Goal: Task Accomplishment & Management: Manage account settings

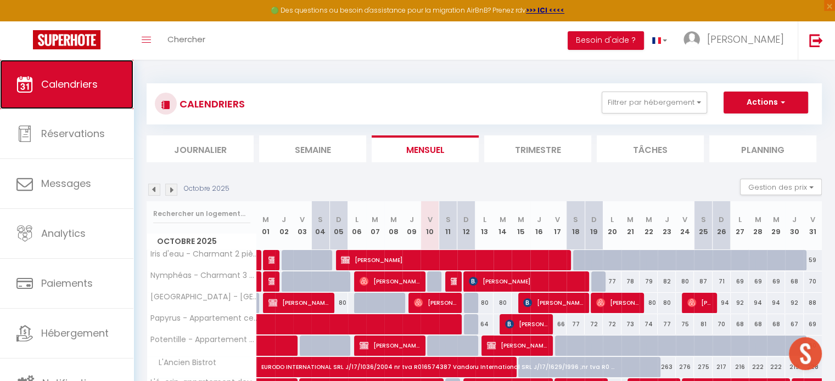
click at [101, 69] on link "Calendriers" at bounding box center [66, 84] width 133 height 49
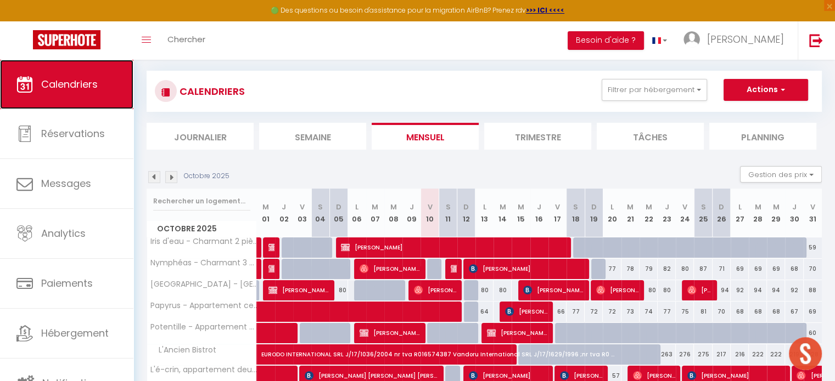
scroll to position [13, 0]
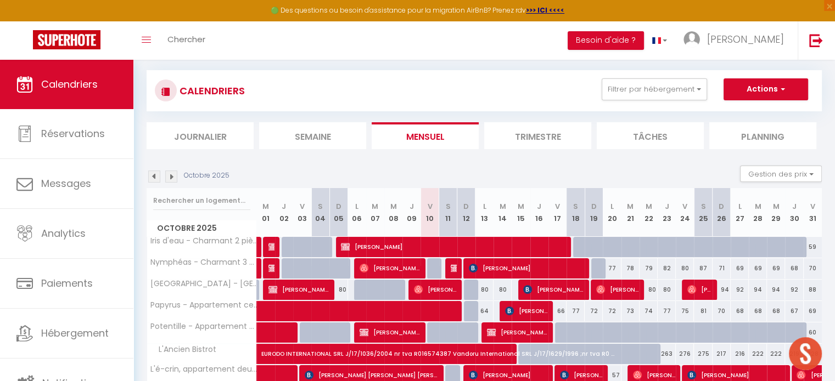
click at [172, 178] on img at bounding box center [171, 177] width 12 height 12
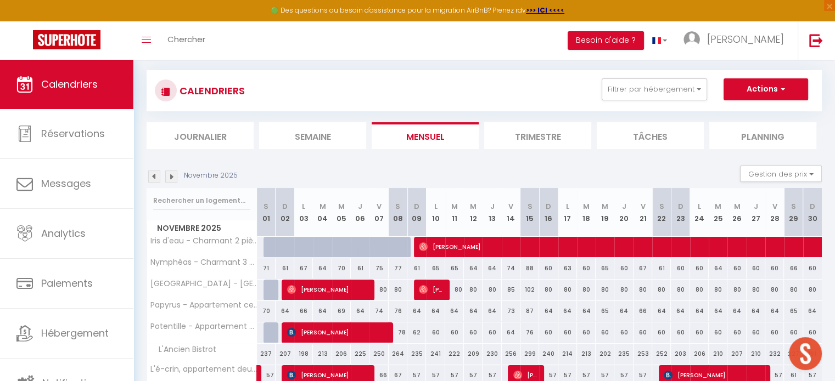
click at [154, 175] on img at bounding box center [154, 177] width 12 height 12
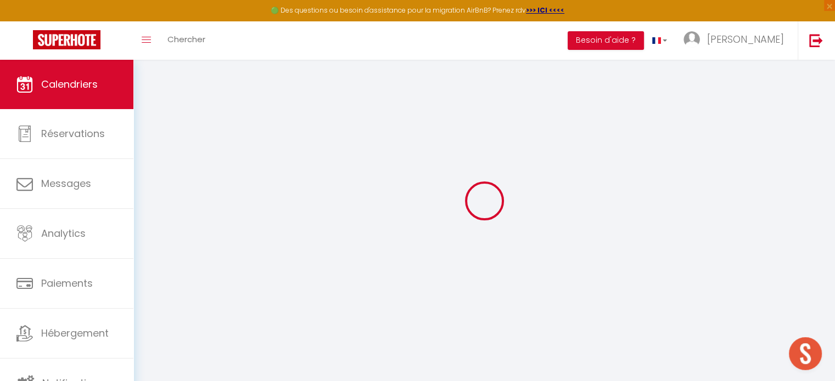
select select
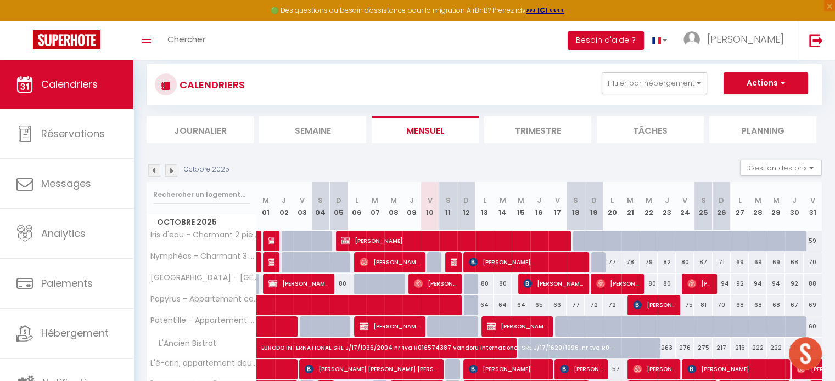
scroll to position [19, 0]
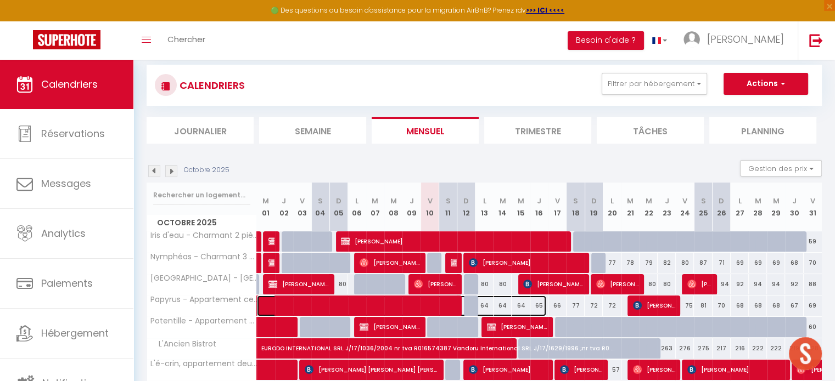
click at [432, 303] on span at bounding box center [407, 306] width 278 height 21
select select "OK"
select select "0"
select select "1"
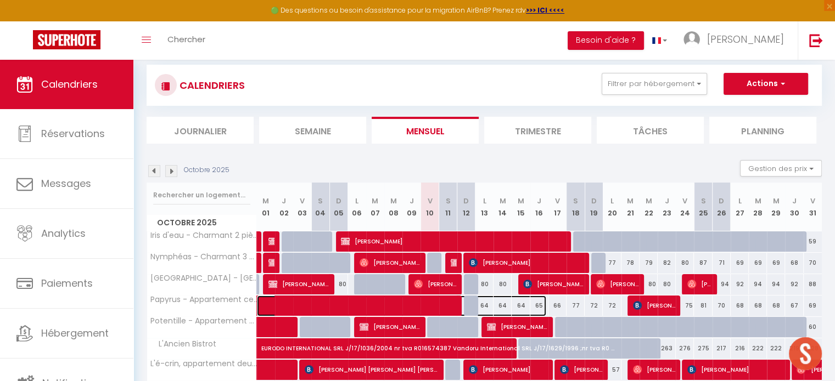
select select "1"
select select
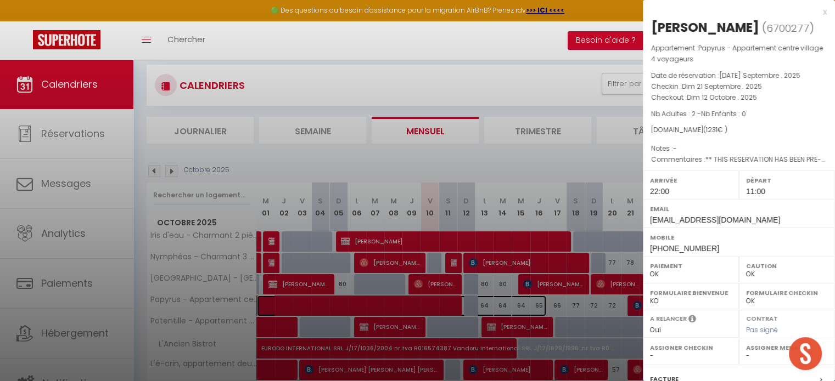
select select "26423"
click at [491, 300] on div at bounding box center [417, 190] width 835 height 381
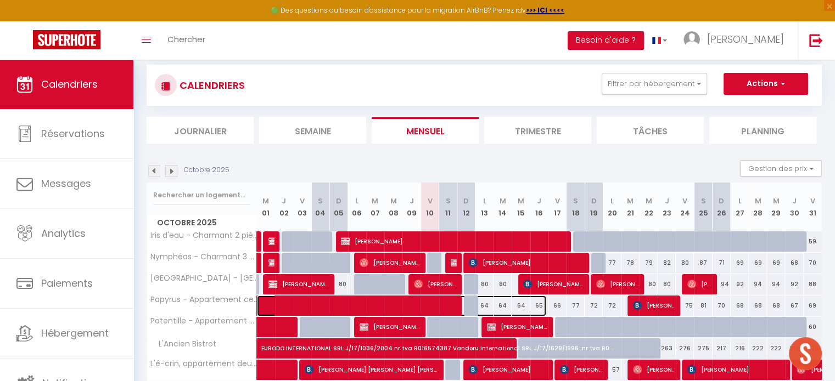
click at [429, 302] on span at bounding box center [407, 306] width 278 height 21
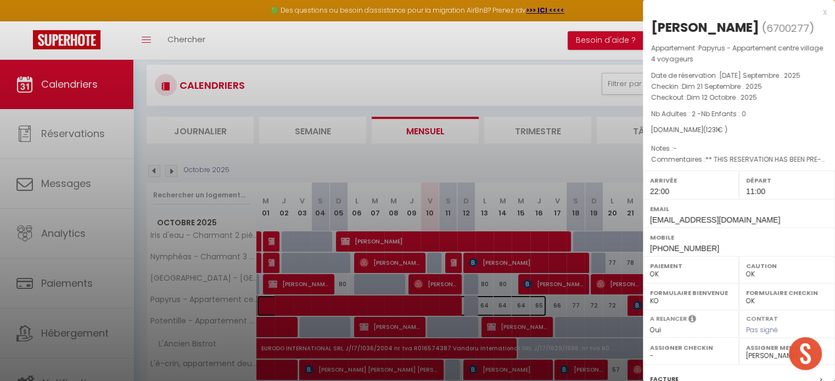
scroll to position [0, 0]
click at [421, 304] on div at bounding box center [417, 190] width 835 height 381
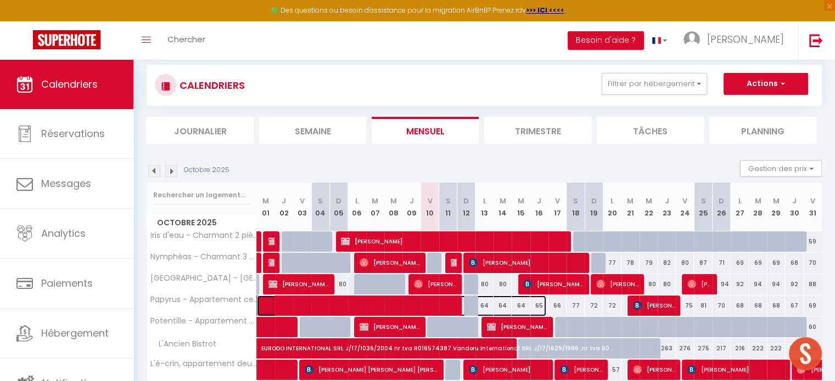
click at [421, 304] on span at bounding box center [407, 306] width 278 height 21
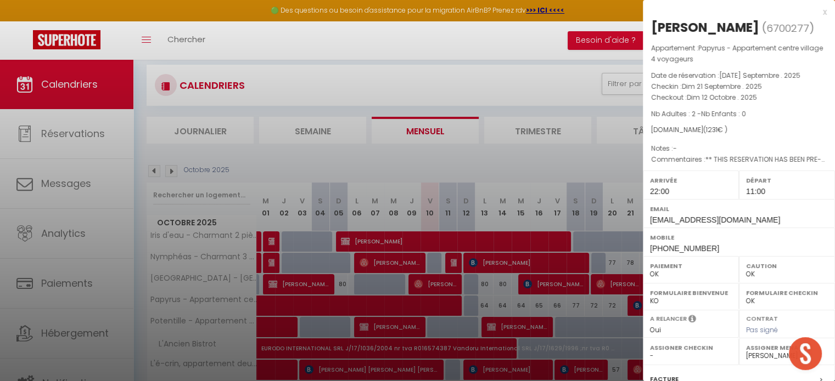
click at [467, 305] on div at bounding box center [417, 190] width 835 height 381
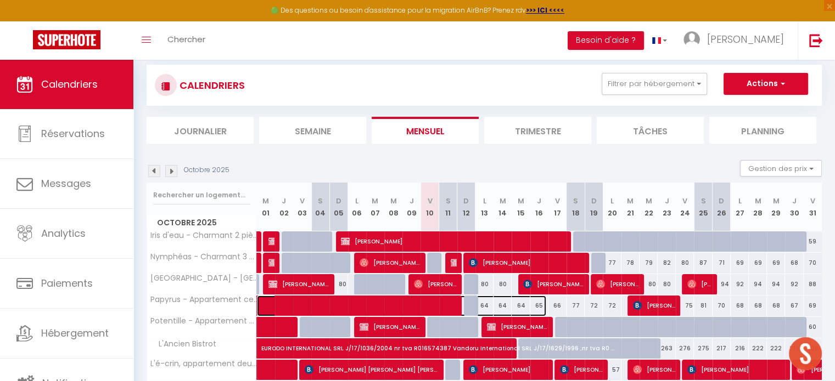
click at [471, 306] on span at bounding box center [407, 306] width 278 height 21
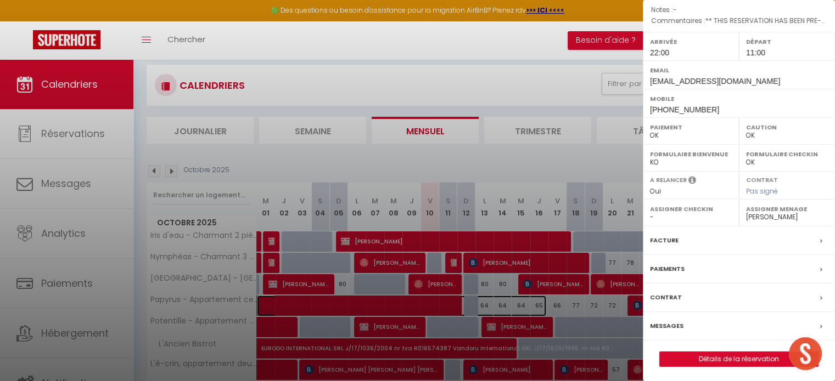
scroll to position [138, 0]
click at [482, 303] on div at bounding box center [417, 190] width 835 height 381
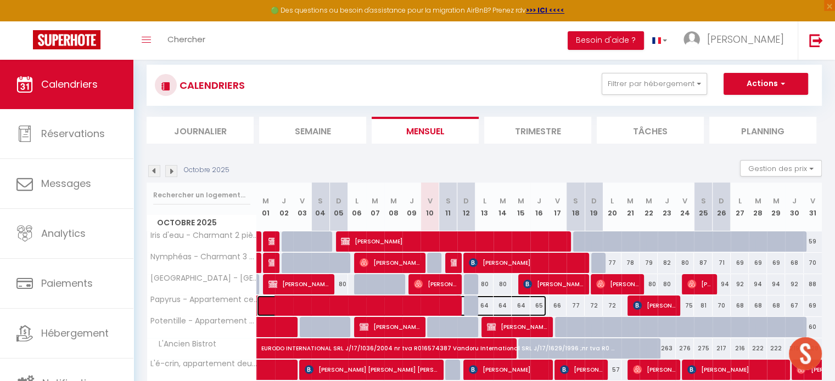
click at [472, 305] on span at bounding box center [407, 306] width 278 height 21
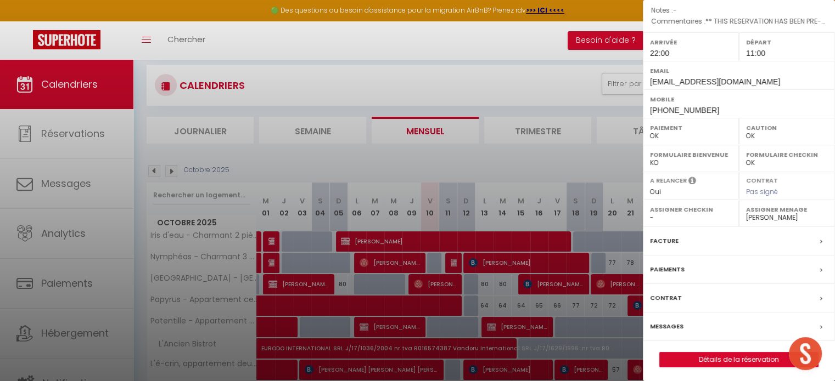
click at [476, 305] on div at bounding box center [417, 190] width 835 height 381
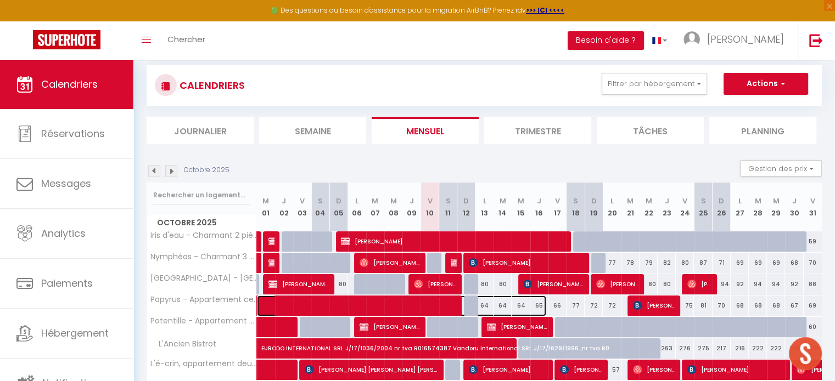
click at [485, 308] on span at bounding box center [407, 306] width 278 height 21
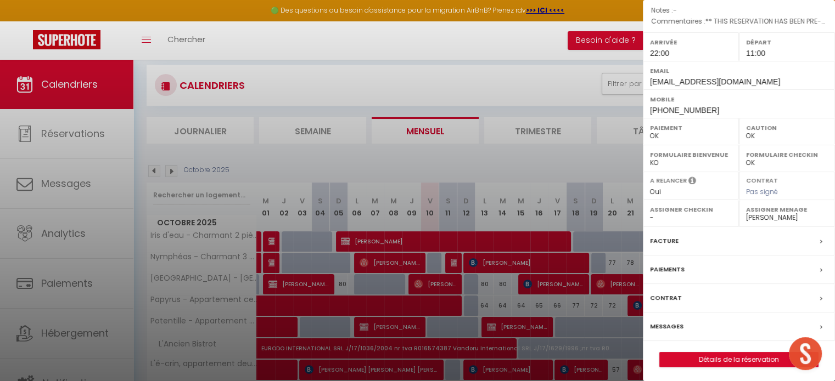
click at [492, 300] on div at bounding box center [417, 190] width 835 height 381
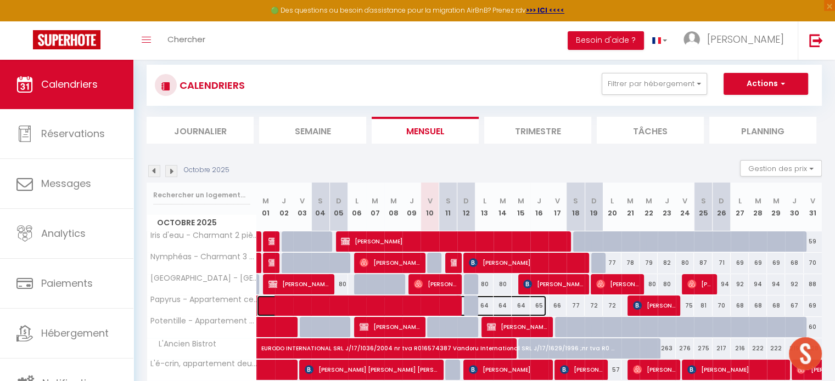
click at [500, 301] on span at bounding box center [407, 306] width 278 height 21
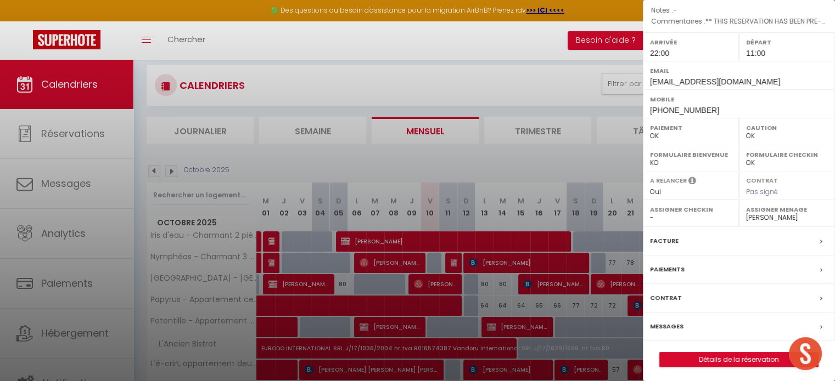
click at [499, 301] on div at bounding box center [417, 190] width 835 height 381
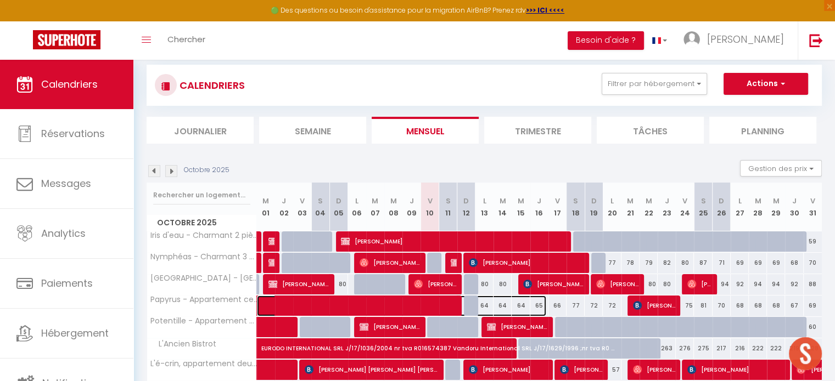
click at [478, 300] on span at bounding box center [407, 306] width 278 height 21
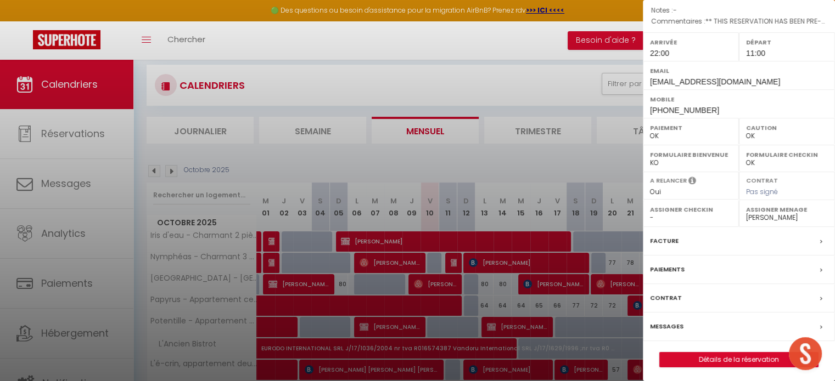
click at [478, 300] on div at bounding box center [417, 190] width 835 height 381
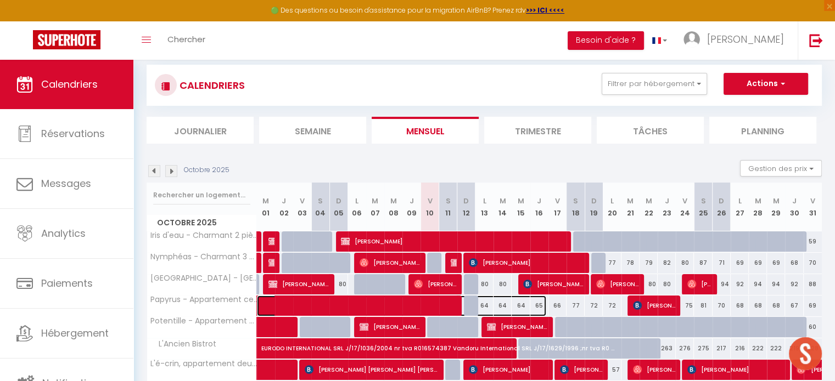
click at [486, 305] on span at bounding box center [407, 306] width 278 height 21
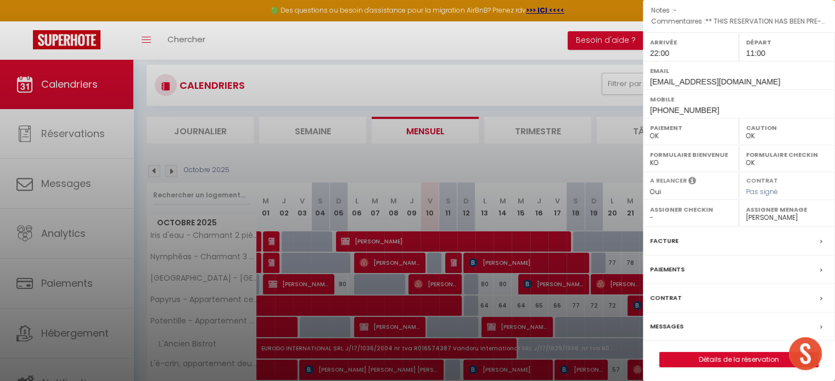
click at [542, 302] on div at bounding box center [417, 190] width 835 height 381
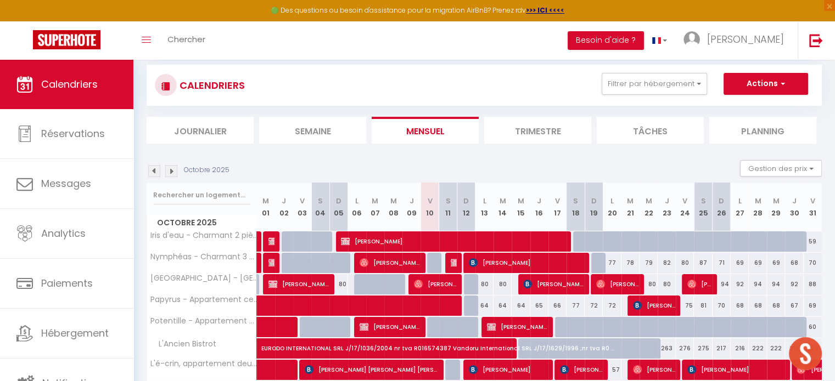
click at [555, 302] on div "66" at bounding box center [557, 306] width 18 height 20
type input "66"
type input "Ven 17 Octobre 2025"
type input "Sam 18 Octobre 2025"
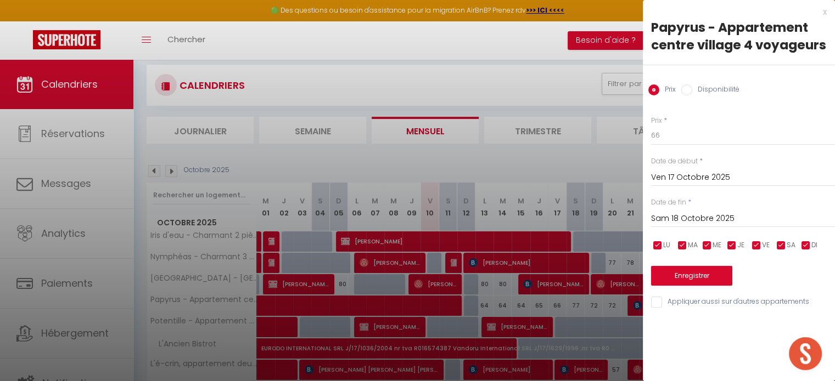
click at [680, 174] on input "Ven 17 Octobre 2025" at bounding box center [743, 178] width 184 height 14
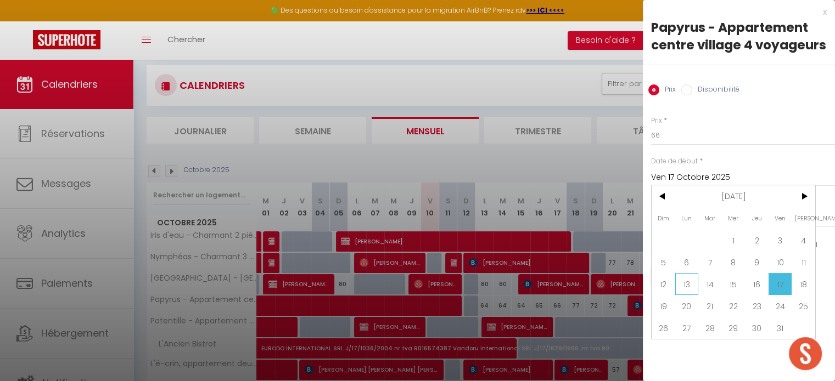
click at [686, 285] on span "13" at bounding box center [687, 284] width 24 height 22
type input "Lun 13 Octobre 2025"
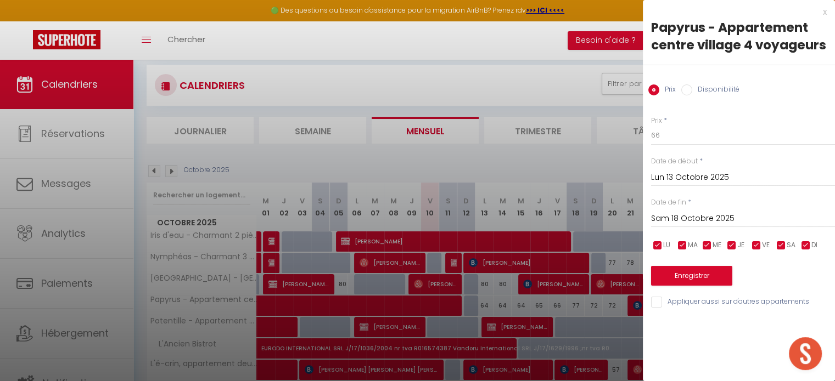
click at [672, 217] on input "Sam 18 Octobre 2025" at bounding box center [743, 219] width 184 height 14
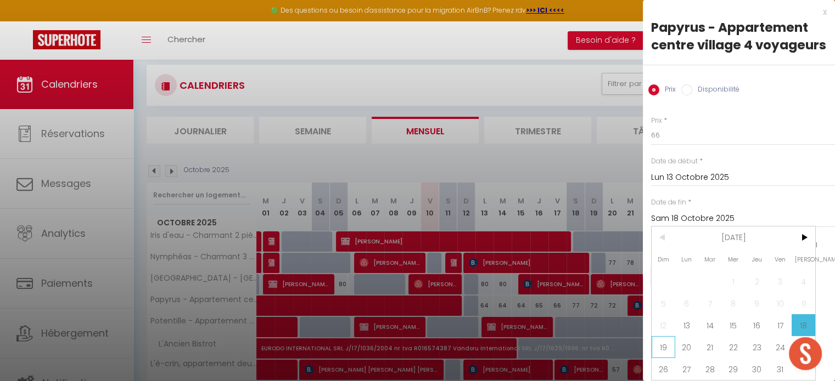
click at [660, 358] on span "19" at bounding box center [663, 347] width 24 height 22
type input "Dim 19 Octobre 2025"
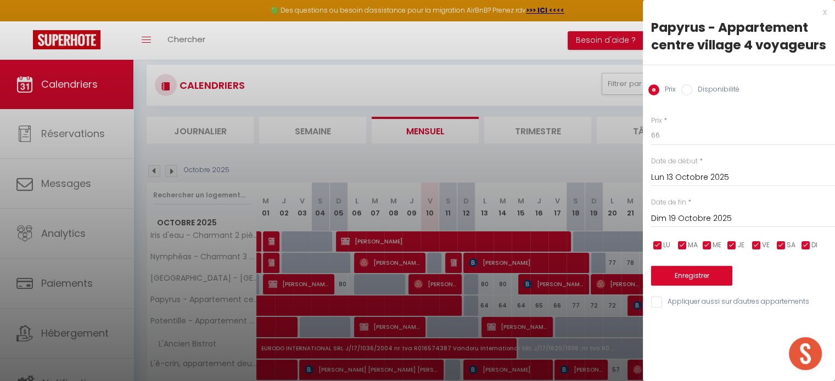
click at [685, 94] on input "Disponibilité" at bounding box center [686, 89] width 11 height 11
radio input "true"
radio input "false"
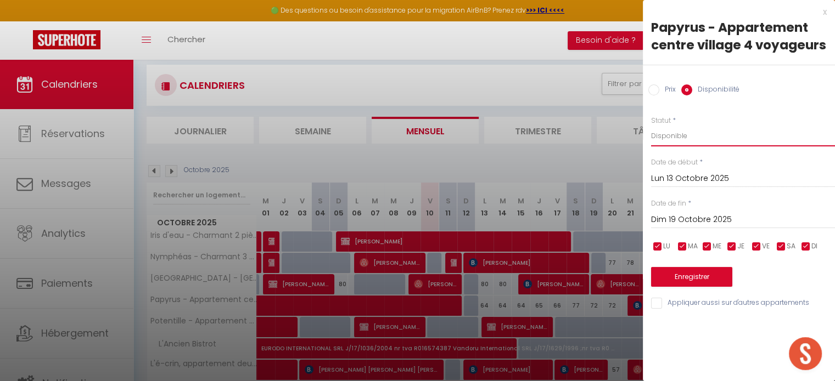
click at [671, 137] on select "Disponible Indisponible" at bounding box center [743, 136] width 184 height 21
select select "0"
click at [651, 126] on select "Disponible Indisponible" at bounding box center [743, 136] width 184 height 21
click at [678, 277] on button "Enregistrer" at bounding box center [691, 277] width 81 height 20
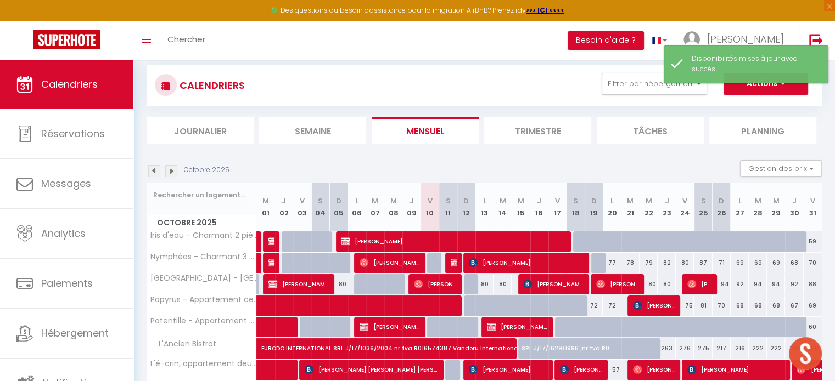
click at [594, 305] on div "72" at bounding box center [593, 306] width 18 height 20
select select "1"
type input "Dim 19 Octobre 2025"
type input "Lun 20 Octobre 2025"
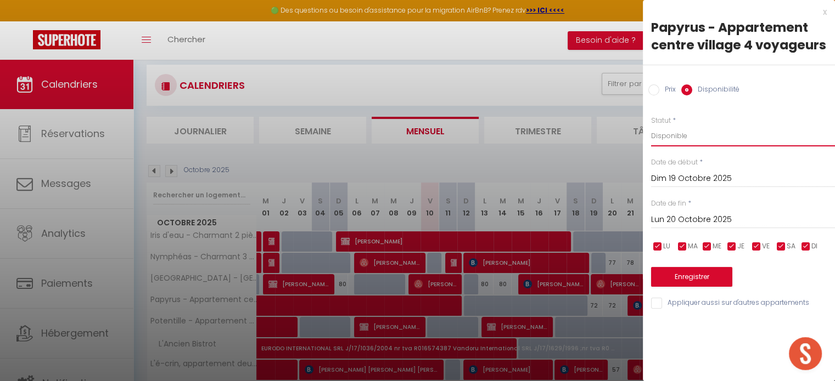
click at [678, 136] on select "Disponible Indisponible" at bounding box center [743, 136] width 184 height 21
select select "0"
click at [651, 126] on select "Disponible Indisponible" at bounding box center [743, 136] width 184 height 21
click at [691, 278] on button "Enregistrer" at bounding box center [691, 277] width 81 height 20
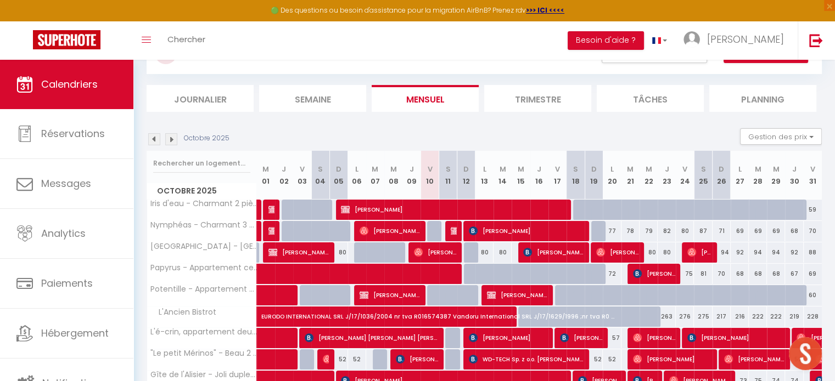
scroll to position [42, 0]
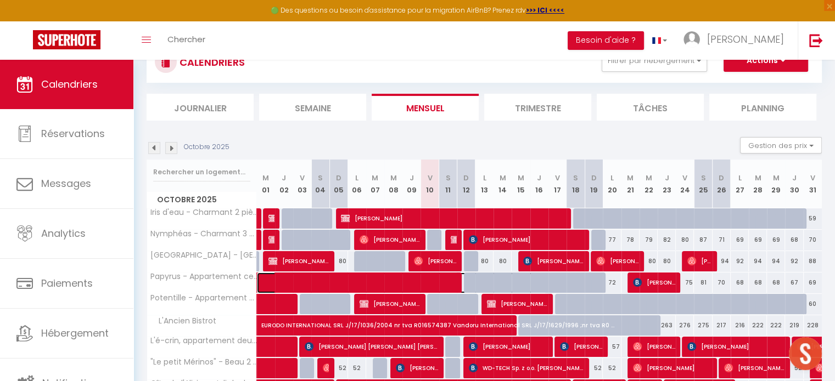
click at [421, 280] on span at bounding box center [407, 283] width 278 height 21
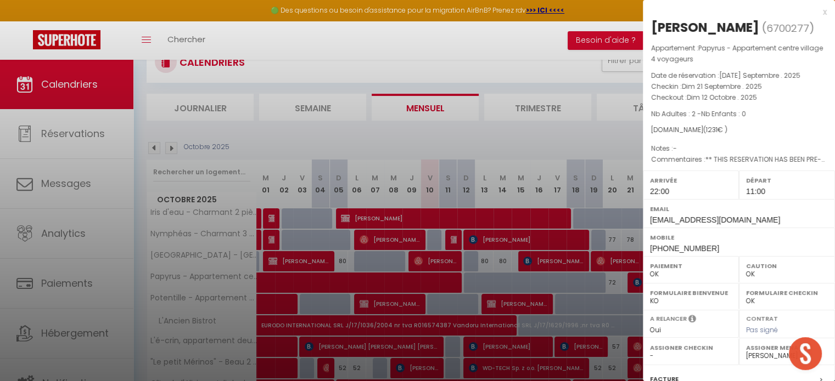
click at [610, 285] on div at bounding box center [417, 190] width 835 height 381
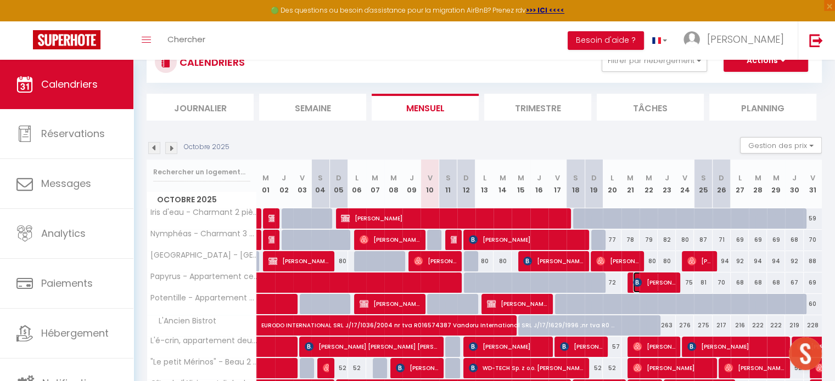
click at [651, 276] on span "[PERSON_NAME]" at bounding box center [654, 282] width 42 height 21
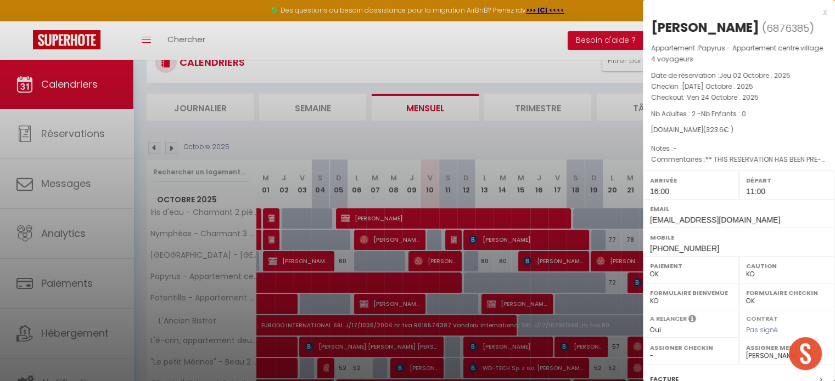
click at [593, 281] on div at bounding box center [417, 190] width 835 height 381
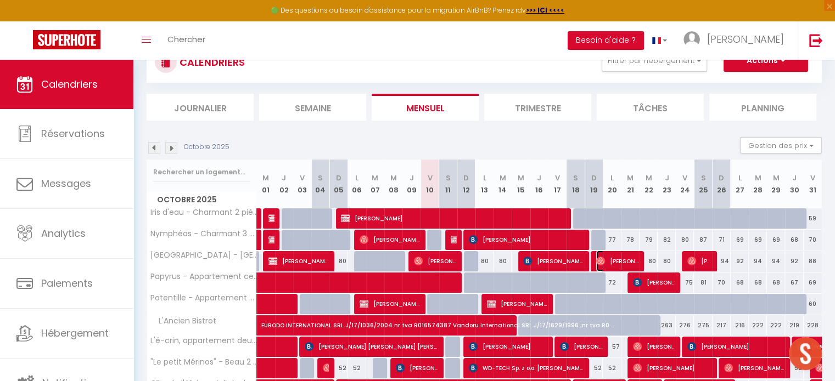
click at [626, 261] on span "[PERSON_NAME]" at bounding box center [617, 261] width 42 height 21
select select "OK"
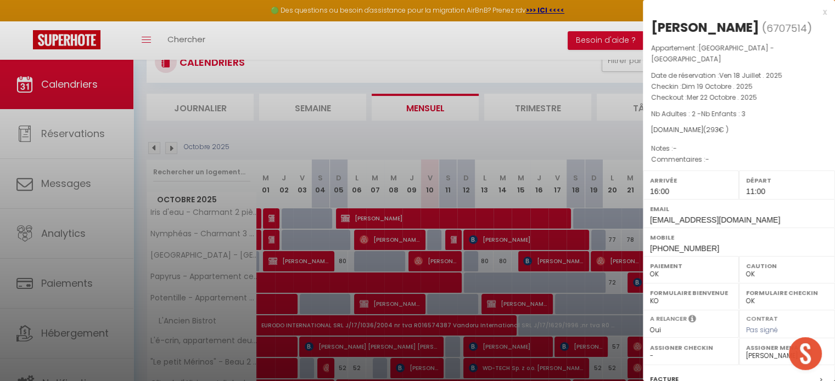
click at [626, 261] on div at bounding box center [417, 190] width 835 height 381
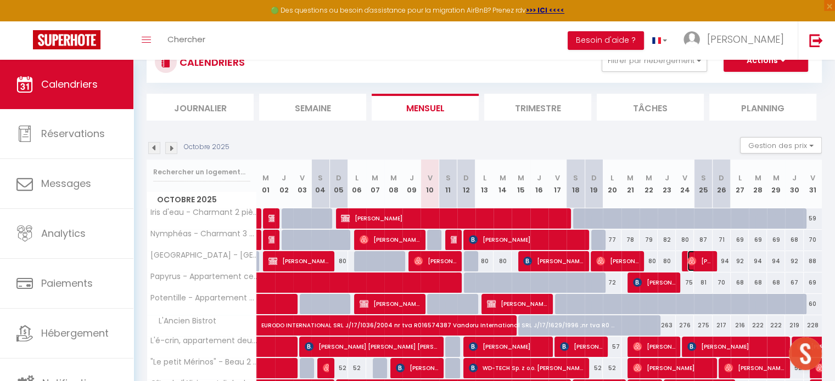
click at [695, 257] on img at bounding box center [691, 261] width 9 height 9
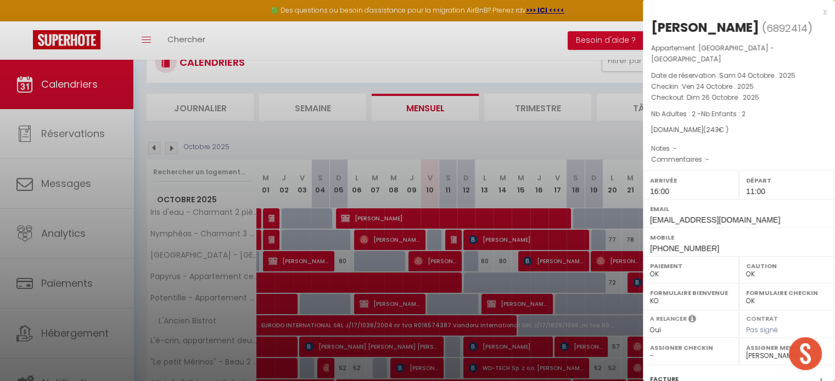
click at [570, 276] on div at bounding box center [417, 190] width 835 height 381
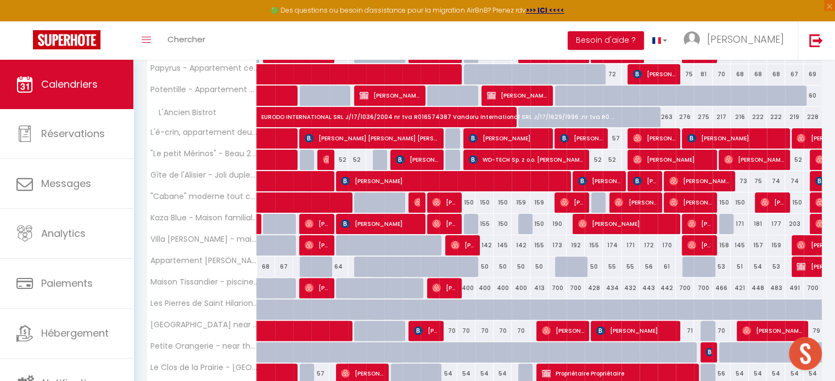
scroll to position [235, 0]
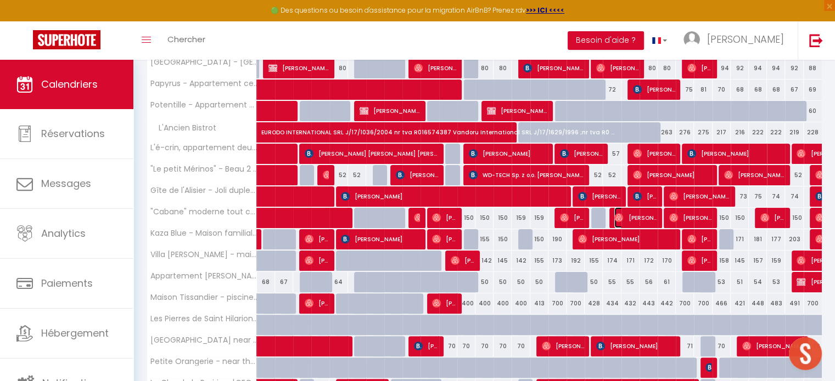
click at [628, 215] on span "[PERSON_NAME]" at bounding box center [635, 217] width 42 height 21
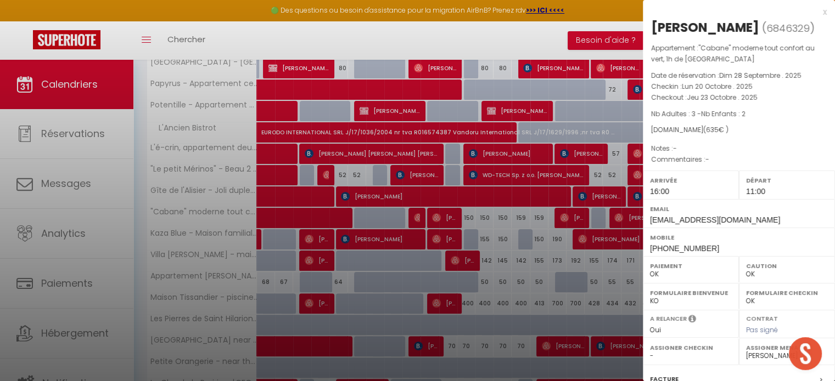
click at [628, 215] on div at bounding box center [417, 190] width 835 height 381
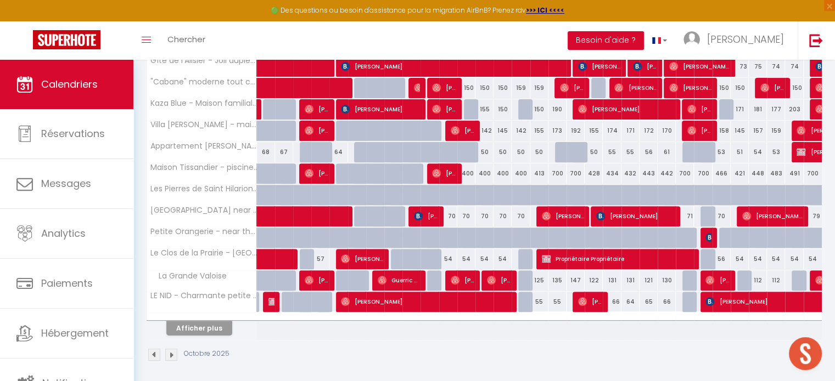
scroll to position [365, 0]
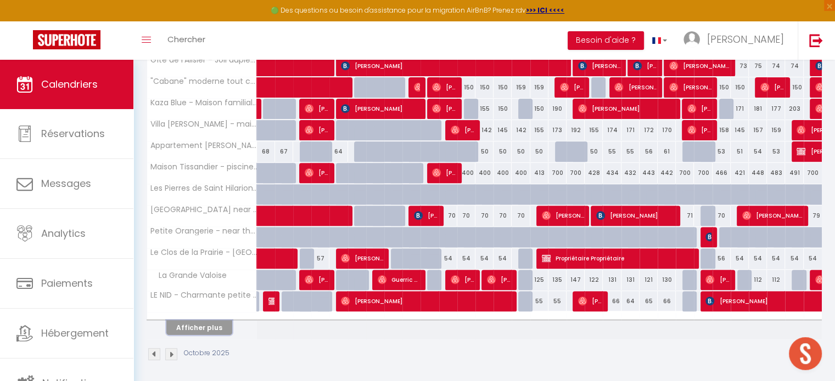
click at [201, 323] on button "Afficher plus" at bounding box center [199, 327] width 66 height 15
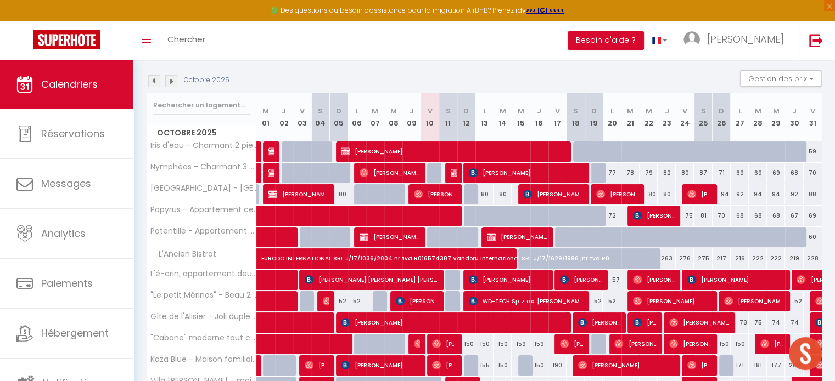
scroll to position [0, 0]
